Goal: Check status: Check status

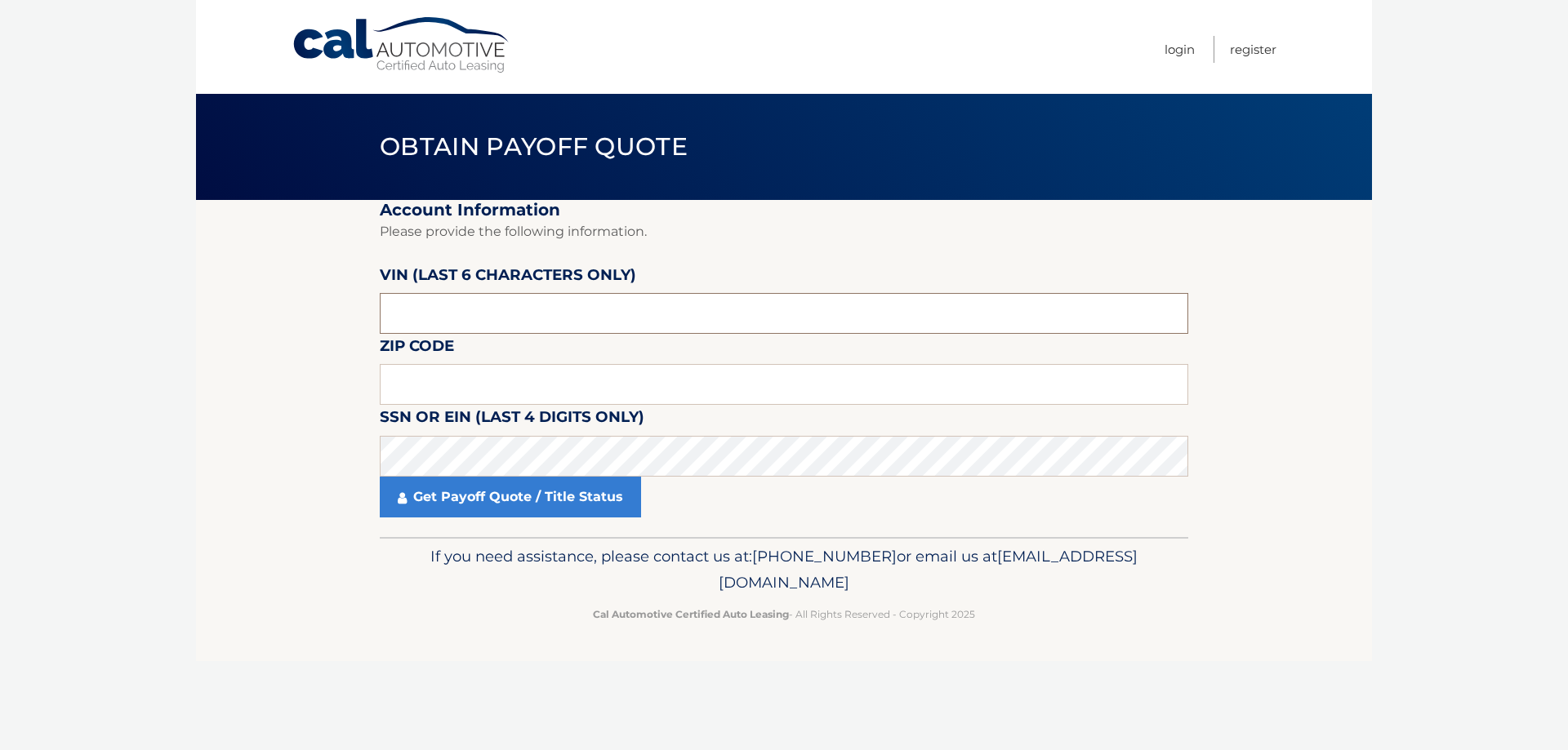
click at [515, 308] on input "text" at bounding box center [784, 313] width 808 height 41
type input "609755"
click at [458, 395] on input "text" at bounding box center [784, 384] width 808 height 41
type input "16335"
click at [480, 490] on link "Get Payoff Quote / Title Status" at bounding box center [511, 496] width 261 height 41
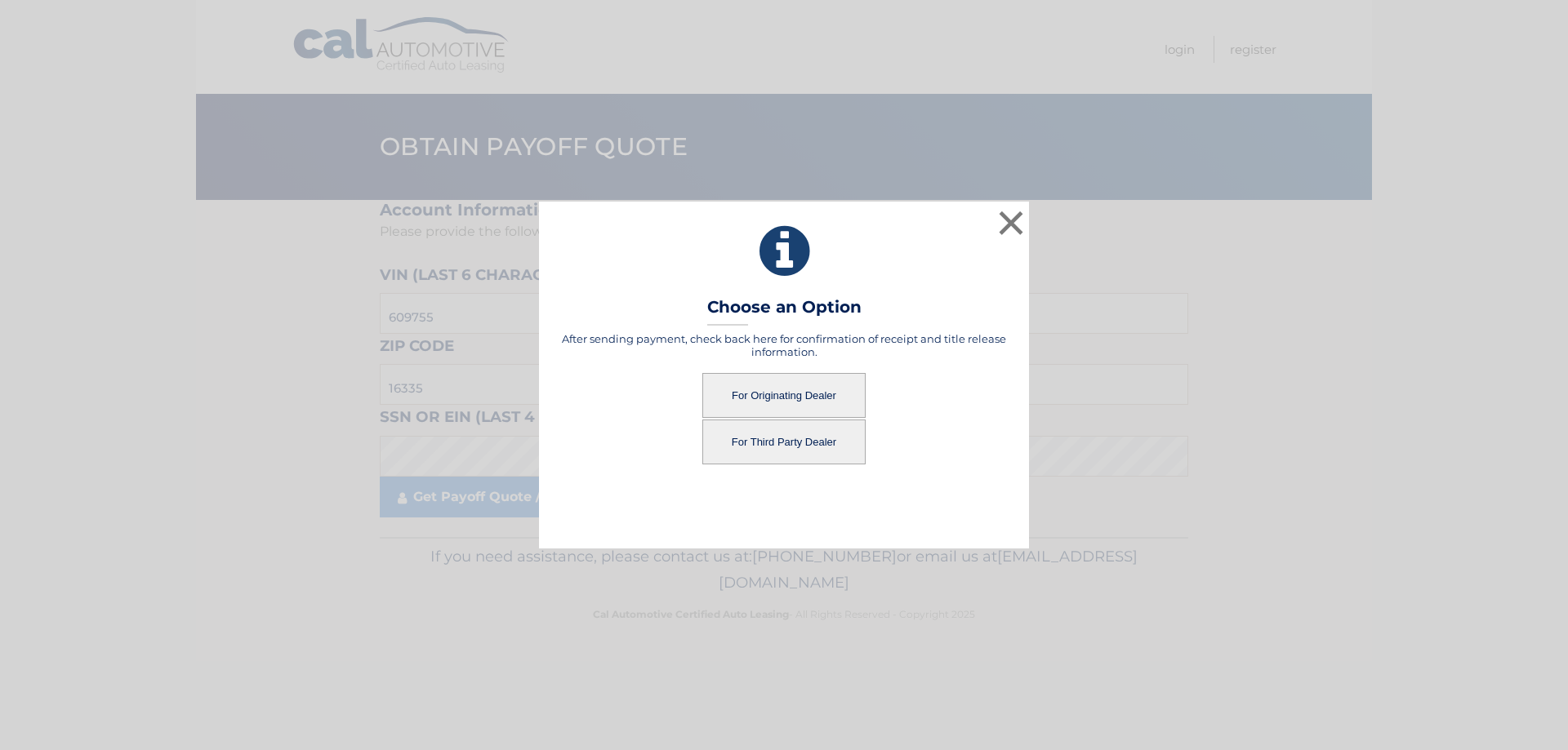
click at [825, 449] on button "For Third Party Dealer" at bounding box center [784, 442] width 163 height 45
click at [825, 446] on button "For Third Party Dealer" at bounding box center [784, 442] width 163 height 45
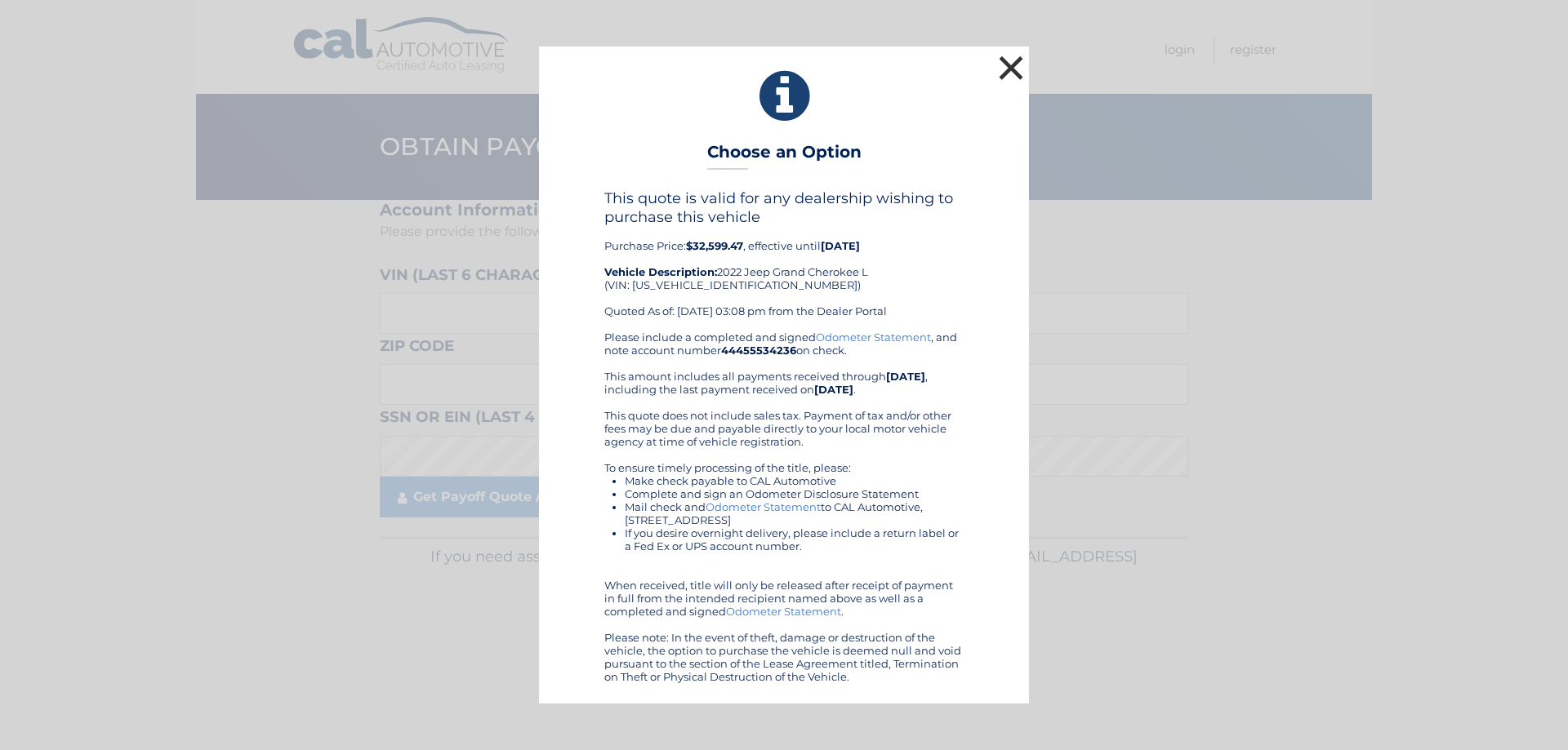
click at [1009, 71] on button "×" at bounding box center [1010, 67] width 32 height 32
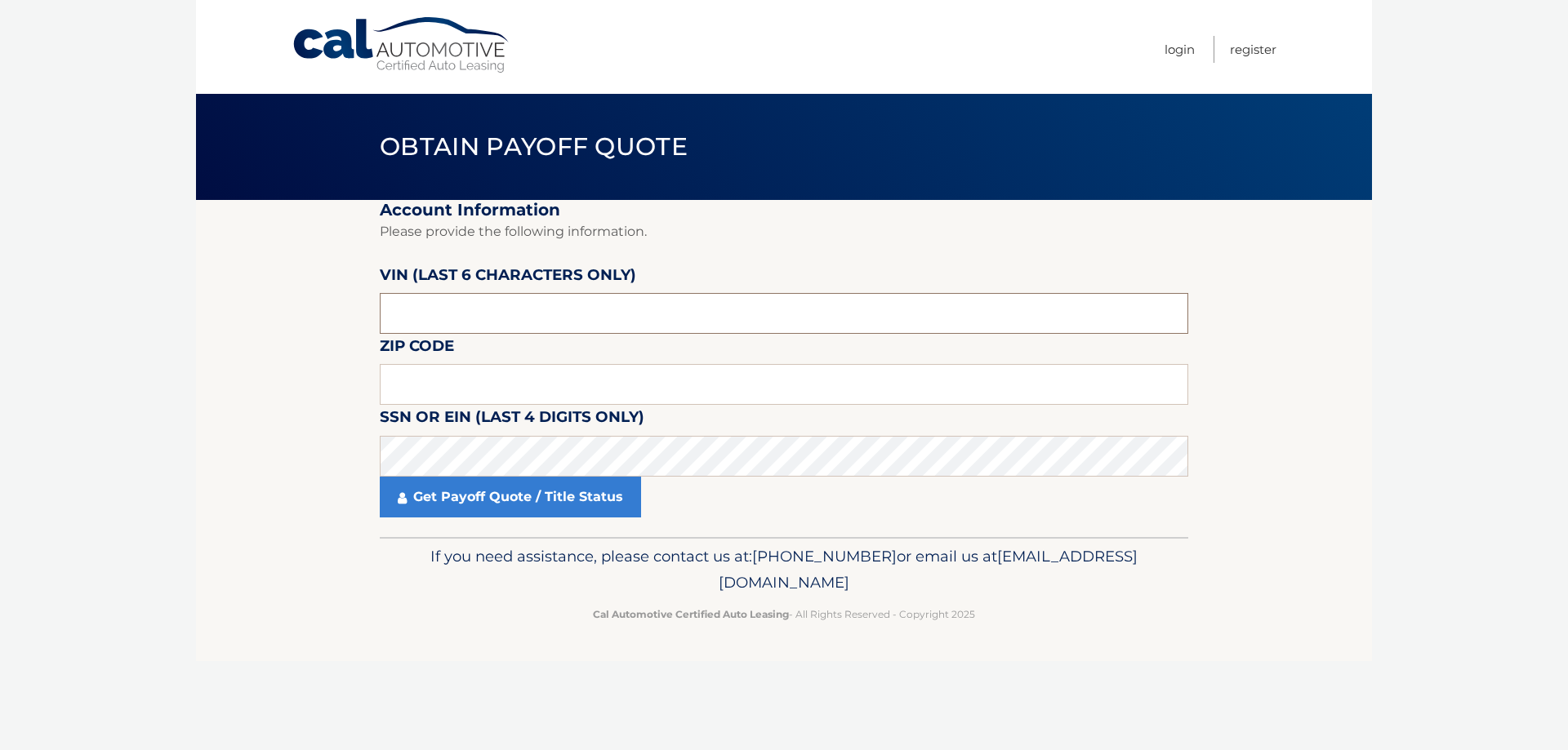
click at [415, 323] on input "text" at bounding box center [784, 313] width 808 height 41
type input "609755"
click at [441, 385] on input "text" at bounding box center [784, 384] width 808 height 41
type input "16335"
click at [528, 517] on link "Get Payoff Quote / Title Status" at bounding box center [511, 496] width 261 height 41
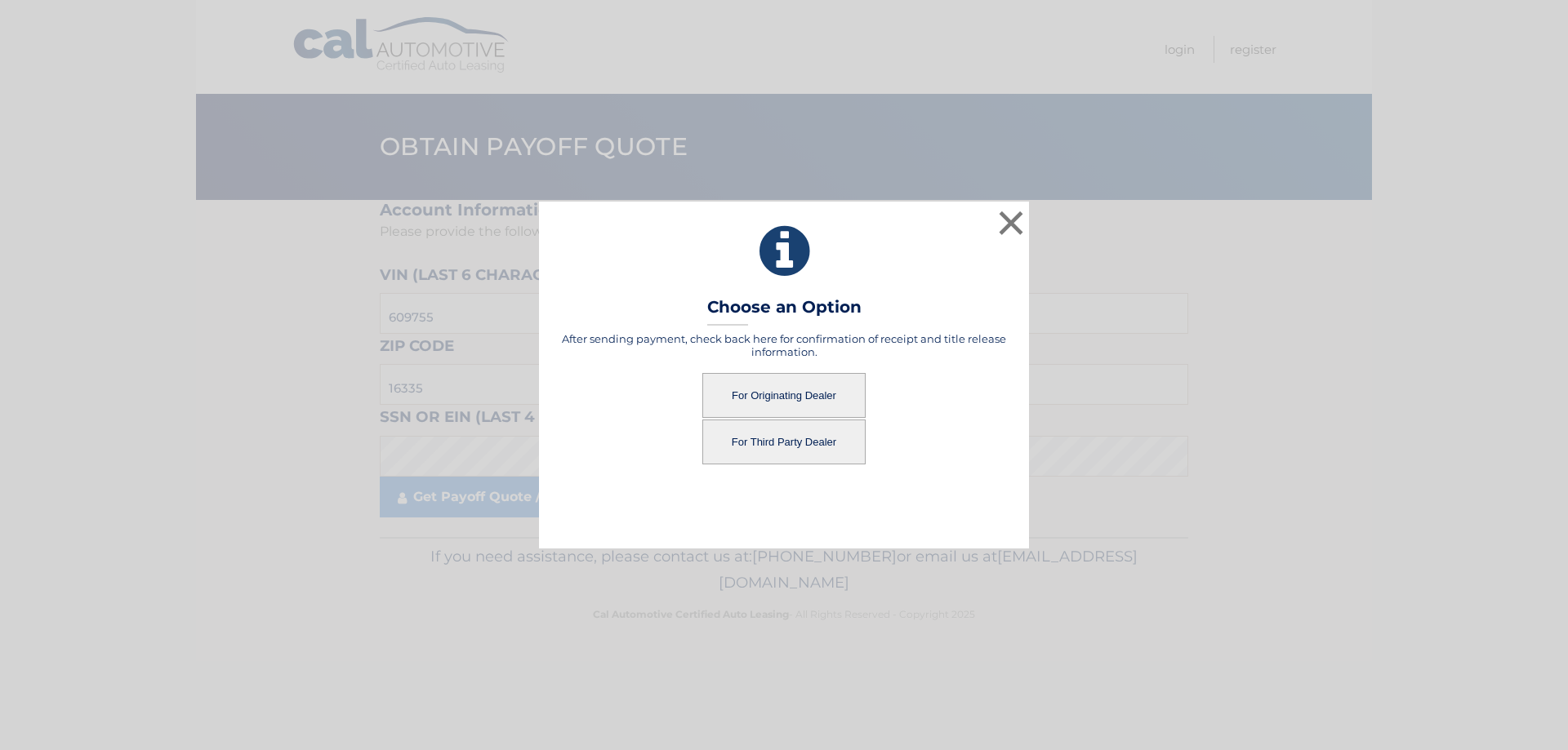
click at [781, 380] on button "For Originating Dealer" at bounding box center [784, 395] width 163 height 45
click at [805, 397] on button "For Originating Dealer" at bounding box center [784, 395] width 163 height 45
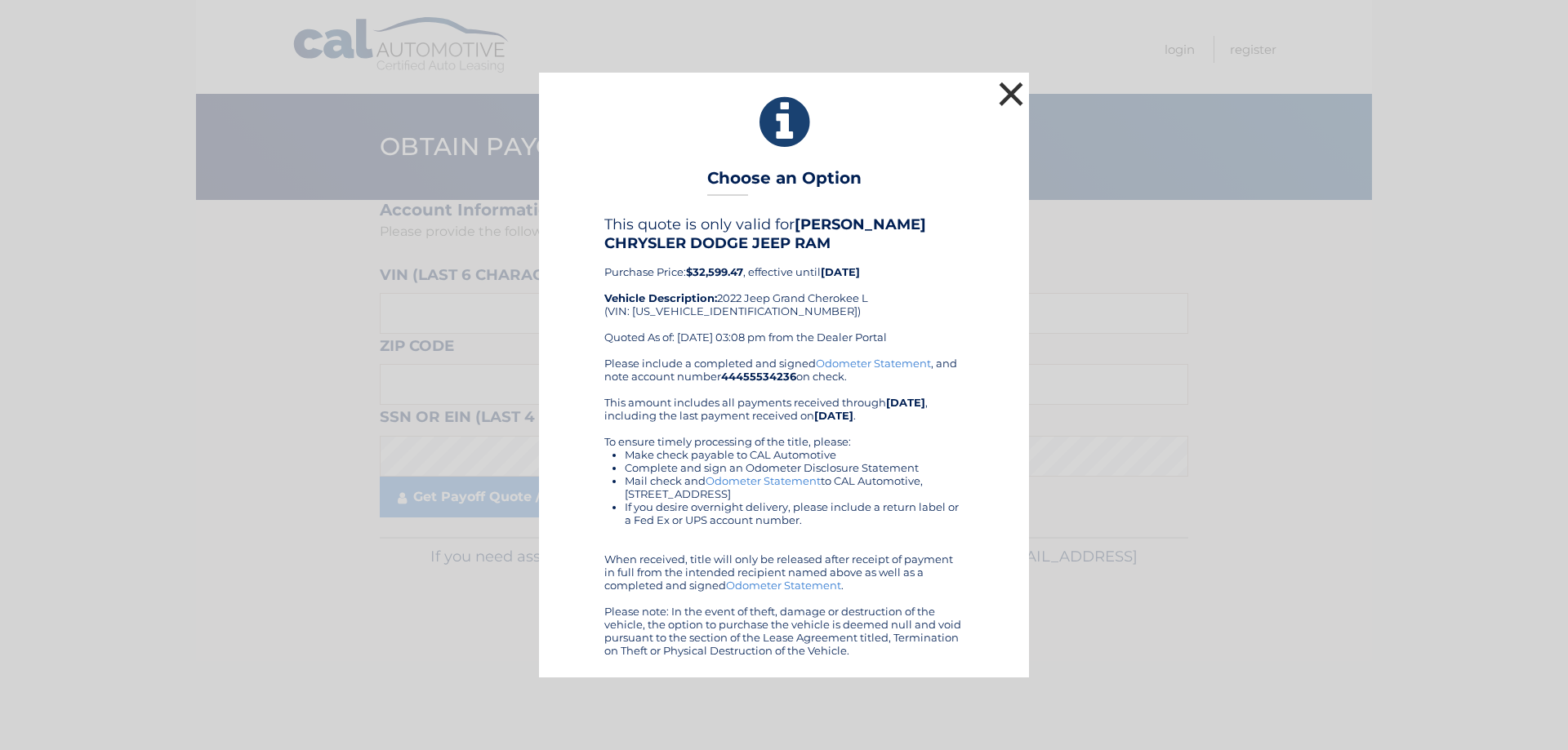
click at [1011, 92] on button "×" at bounding box center [1010, 93] width 32 height 32
